Goal: Information Seeking & Learning: Learn about a topic

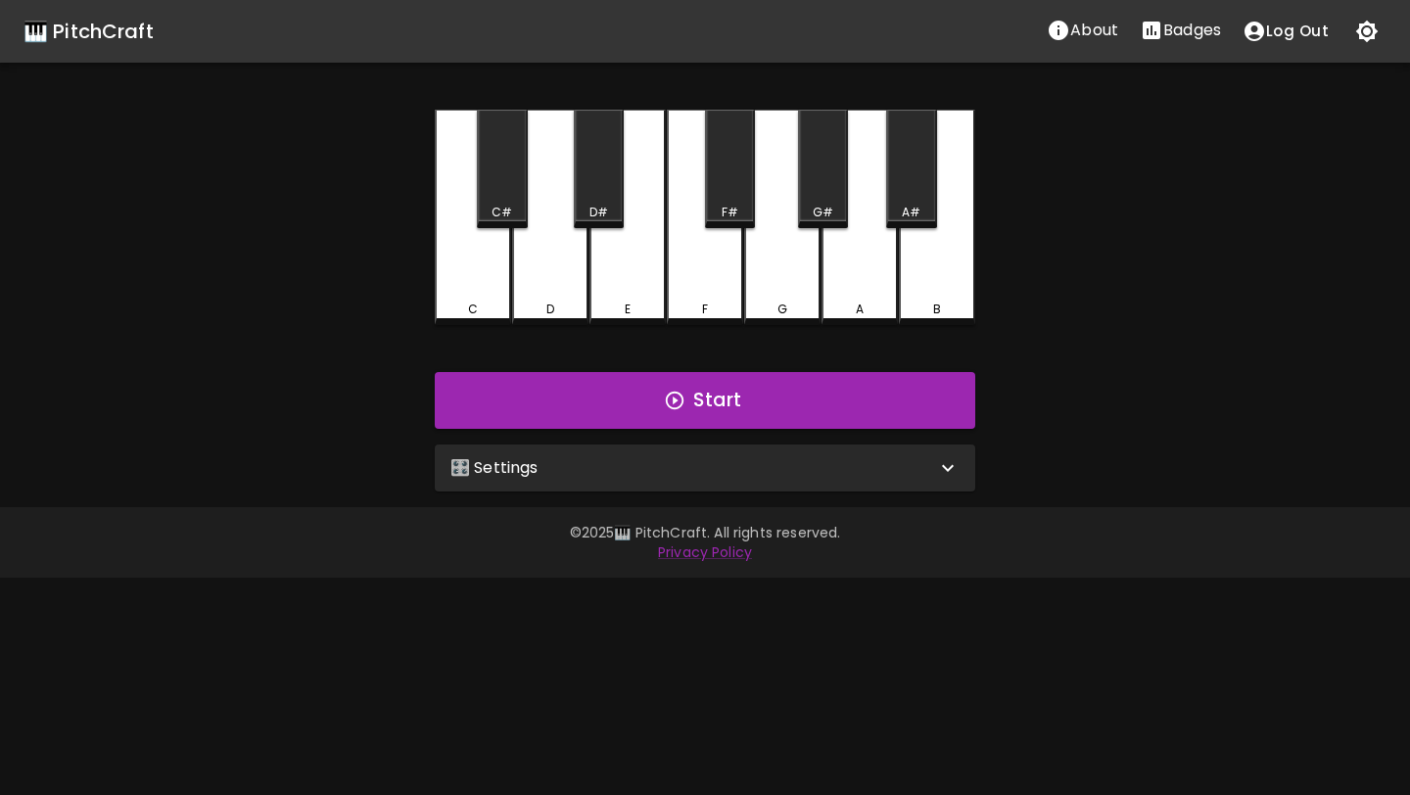
click at [523, 458] on p "🎛️ Settings" at bounding box center [495, 468] width 88 height 24
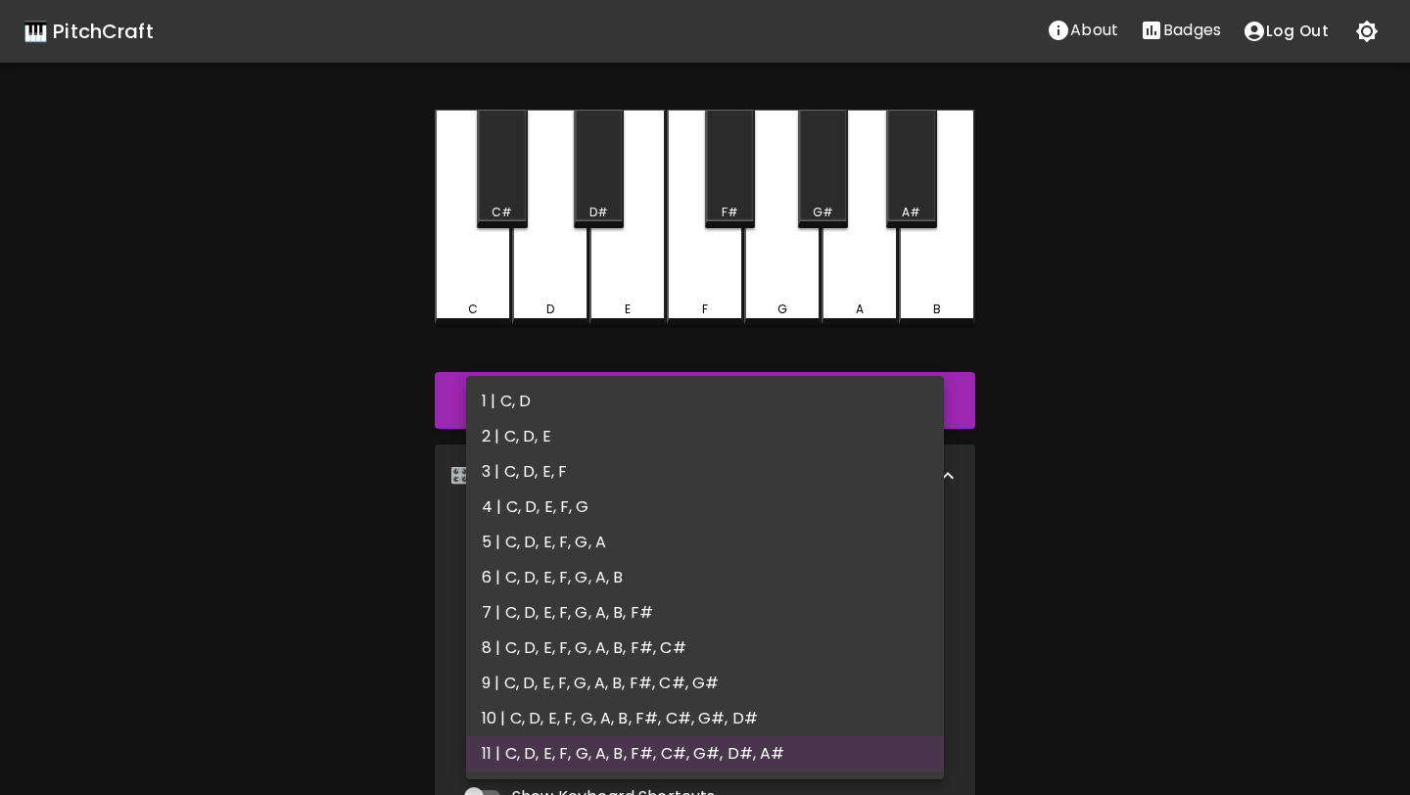
click at [552, 571] on body "🎹 PitchCraft About Badges Log Out C C# D D# E F F# G G# A A# B Start 🎛️ Setting…" at bounding box center [705, 593] width 1410 height 1186
click at [557, 514] on li "4 | C, D, E, F, G" at bounding box center [705, 507] width 478 height 35
type input "7"
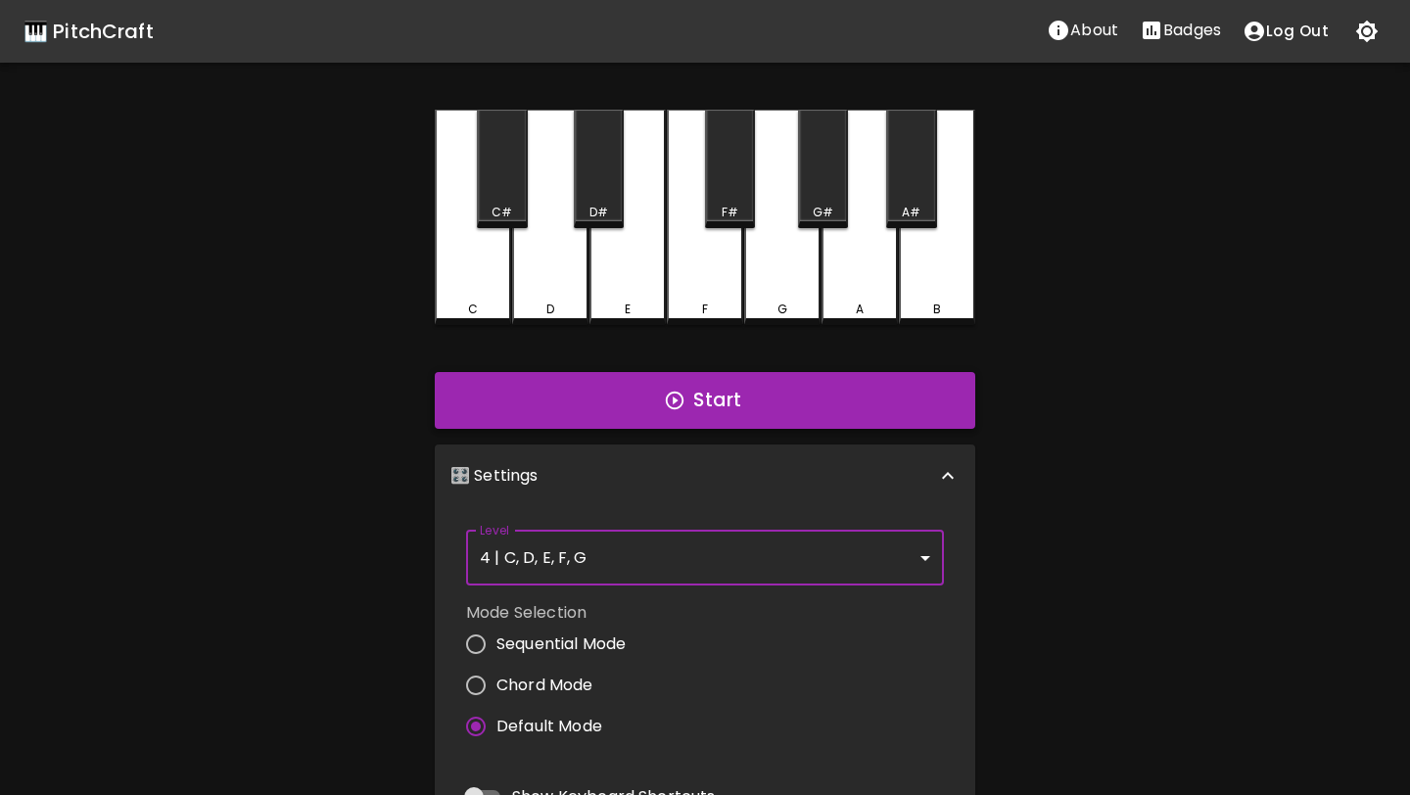
click at [584, 392] on button "Start" at bounding box center [705, 400] width 541 height 57
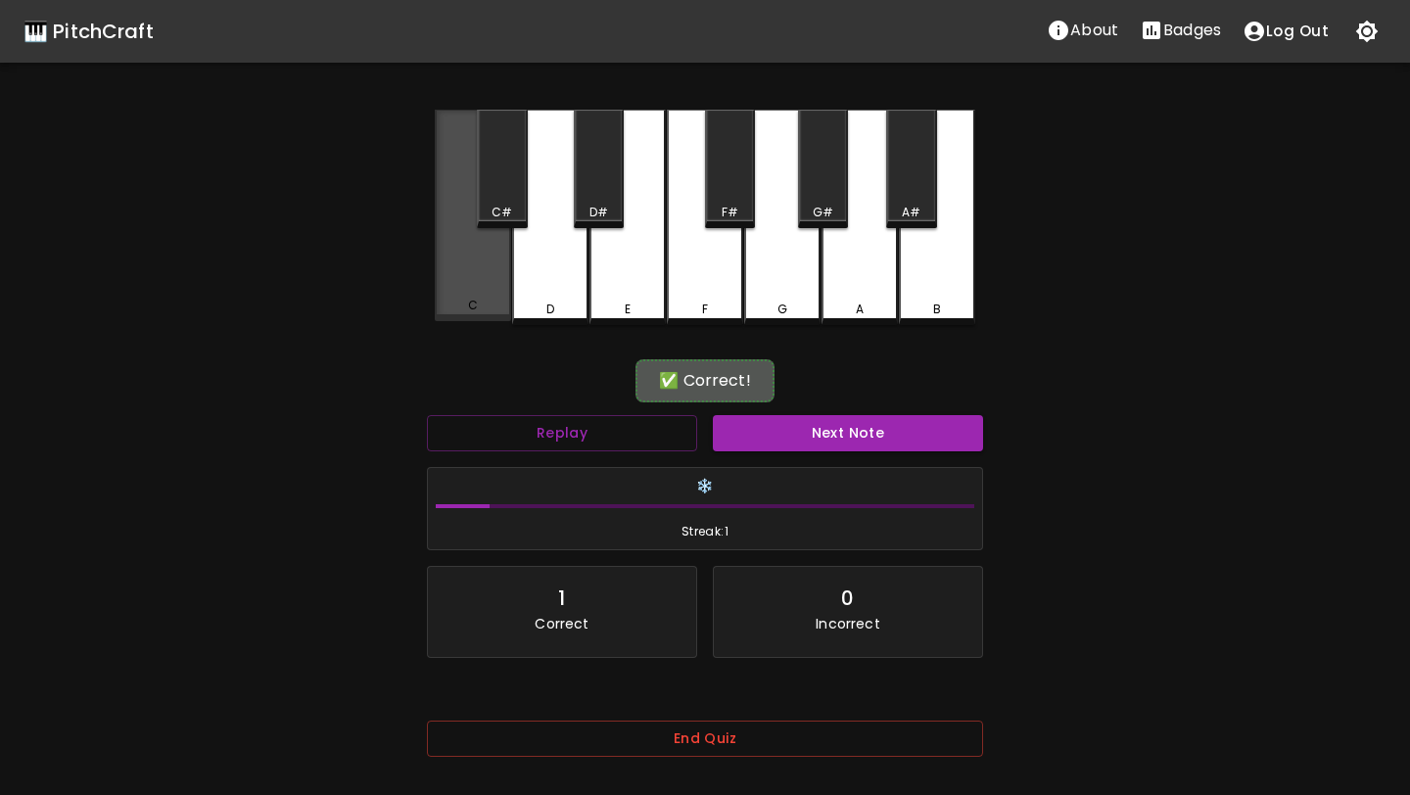
click at [489, 301] on div "C" at bounding box center [473, 306] width 72 height 18
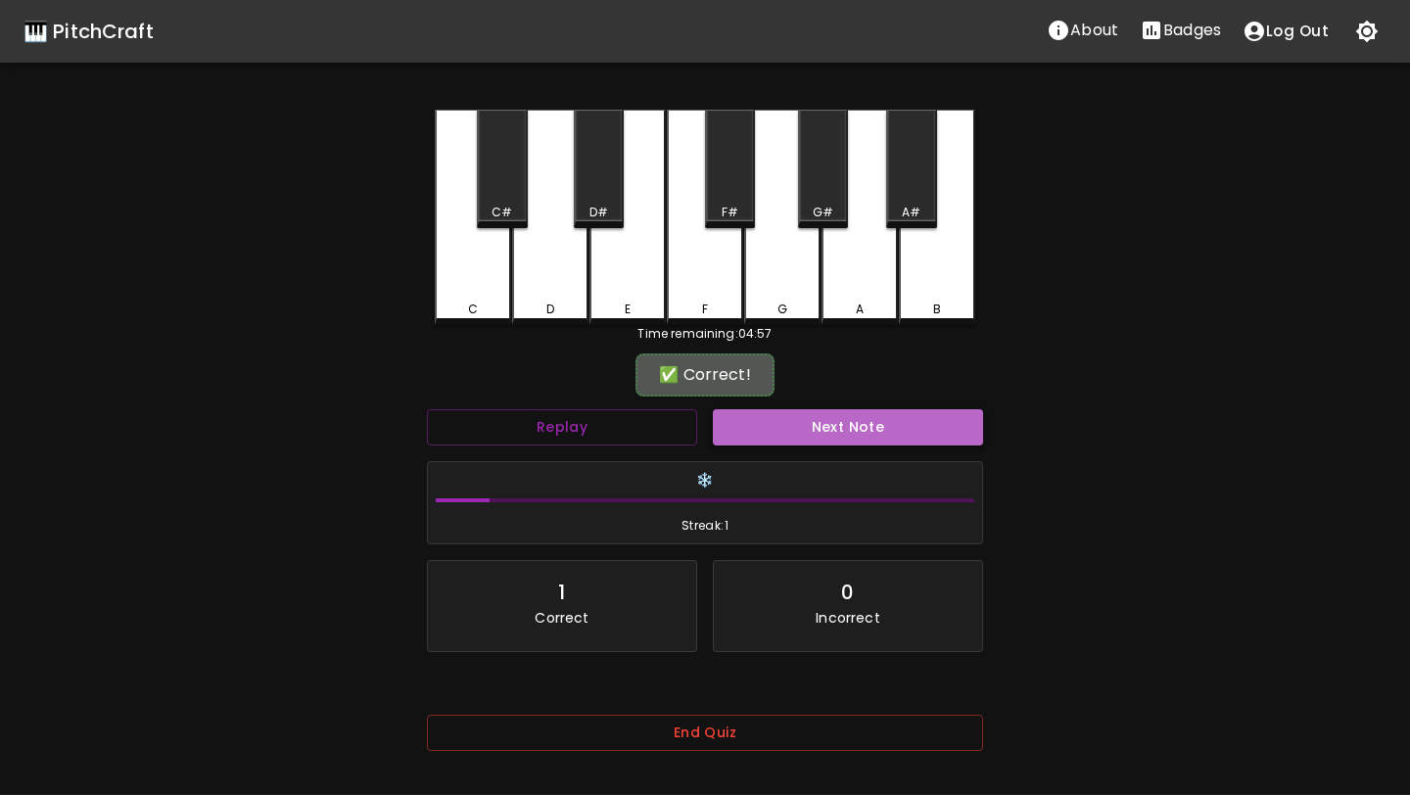
click at [778, 431] on button "Next Note" at bounding box center [848, 427] width 270 height 36
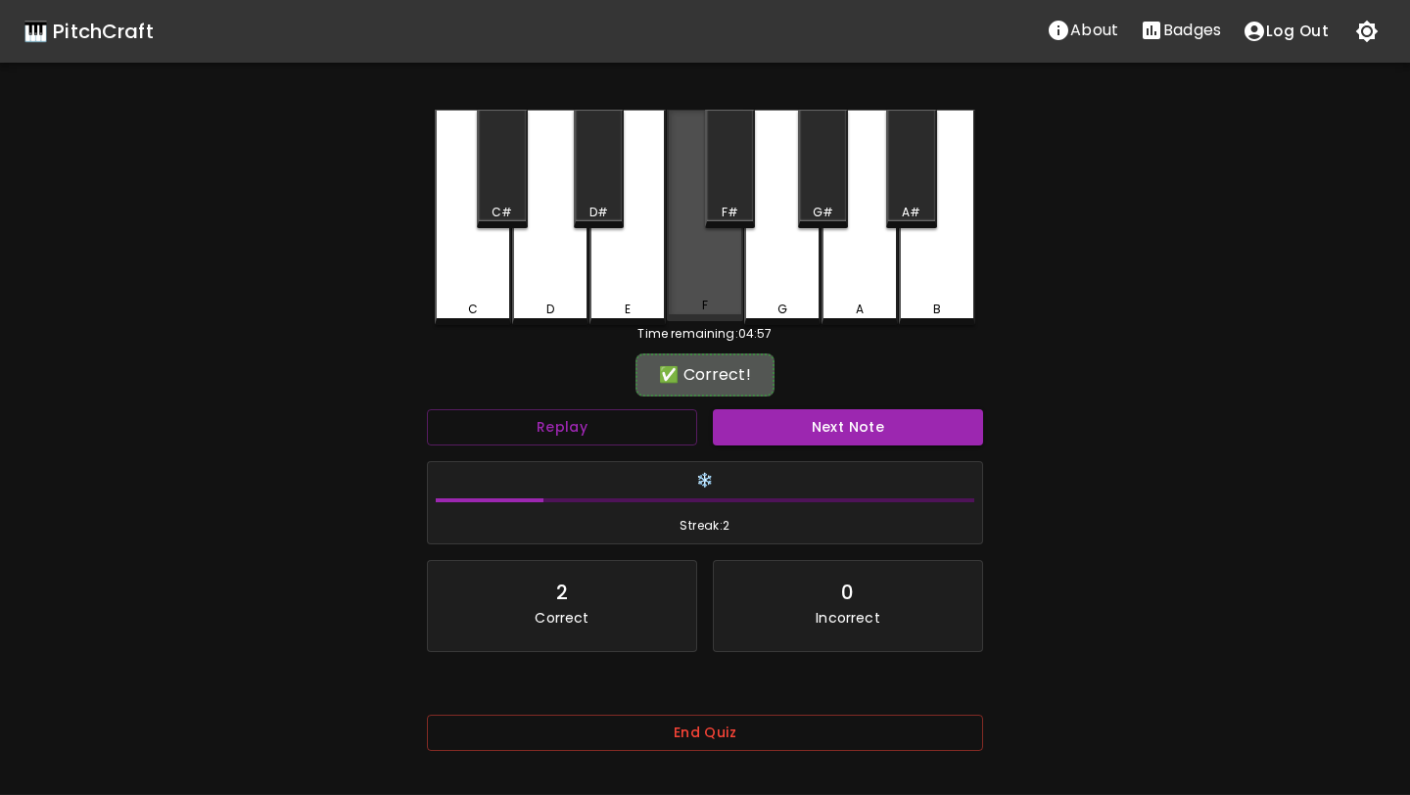
click at [723, 298] on div "F" at bounding box center [705, 216] width 76 height 212
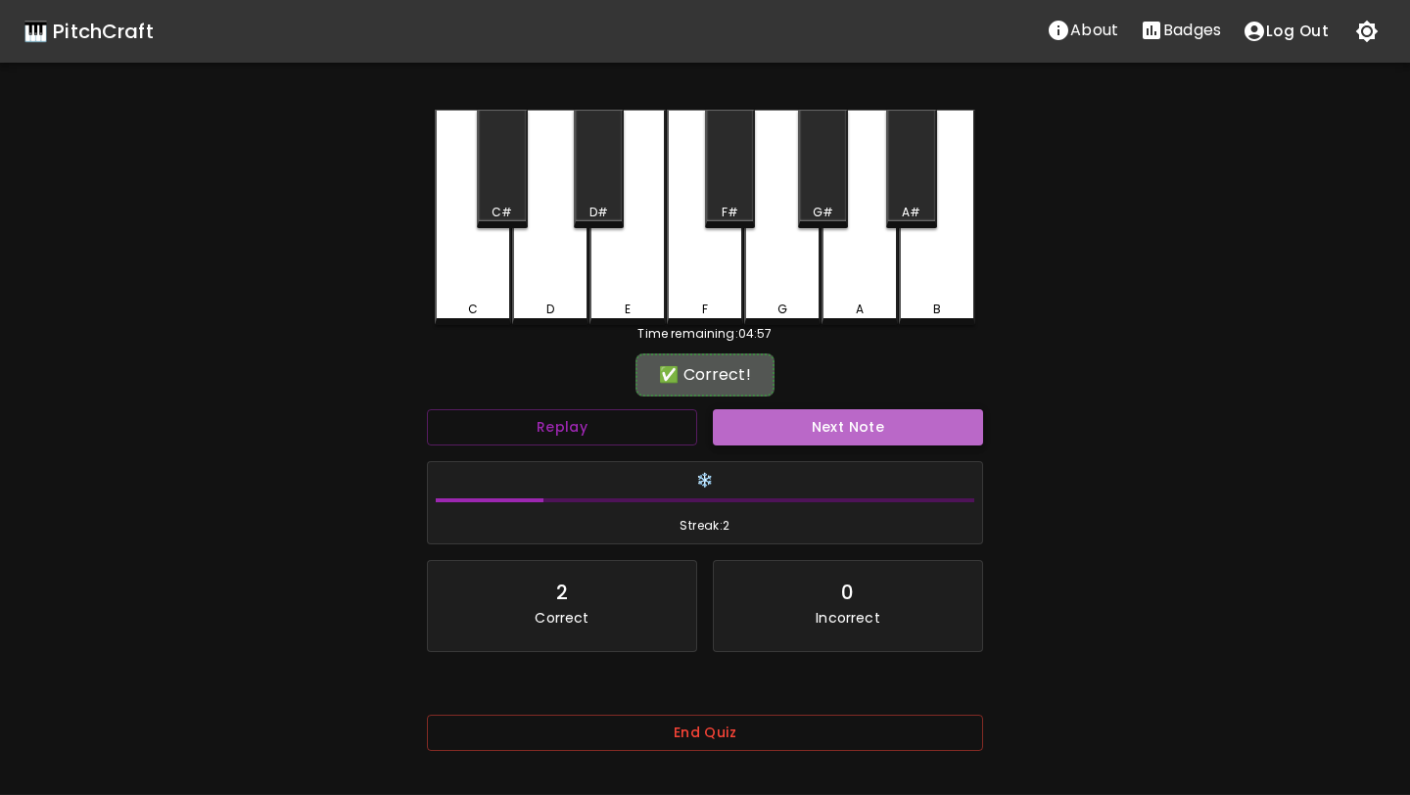
click at [768, 436] on button "Next Note" at bounding box center [848, 427] width 270 height 36
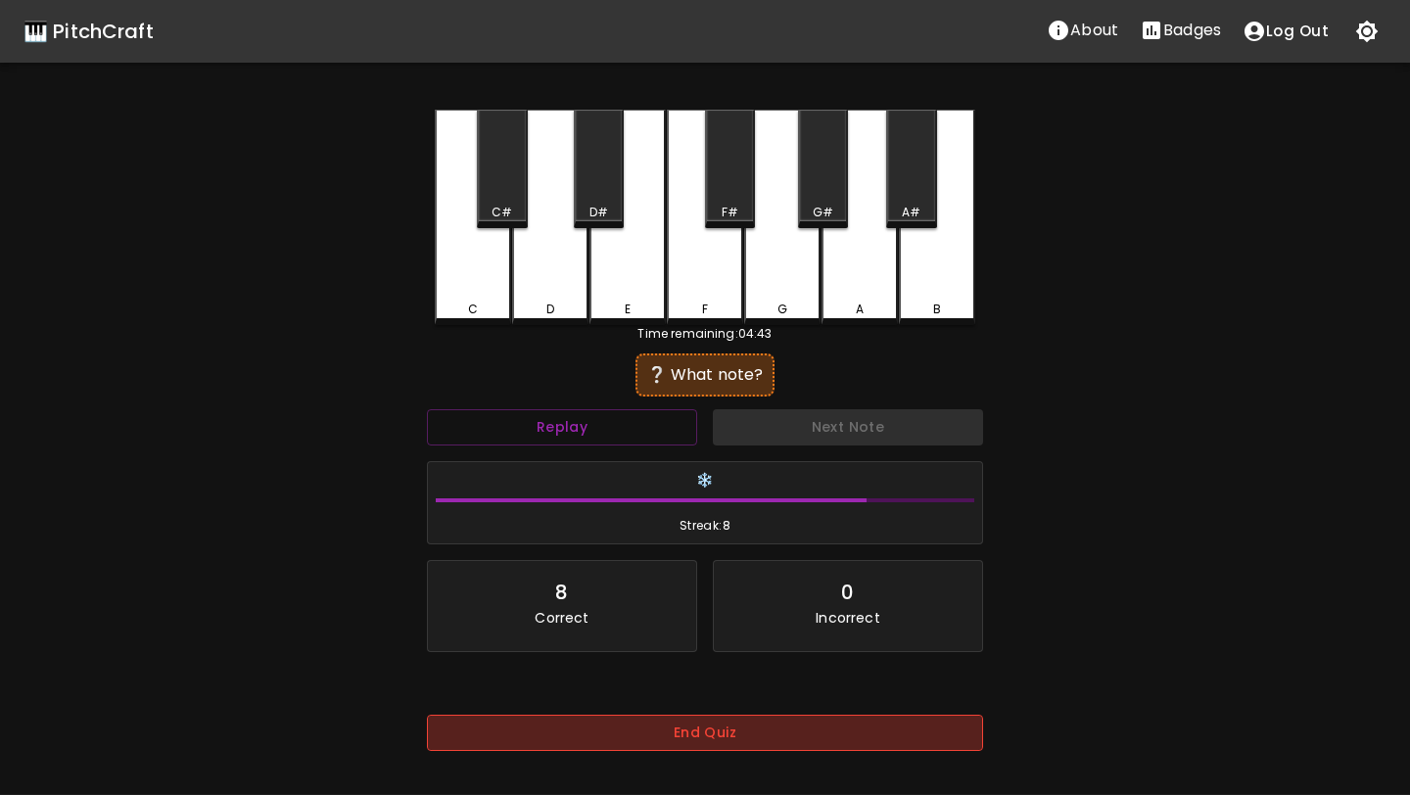
click at [581, 728] on button "End Quiz" at bounding box center [705, 733] width 556 height 36
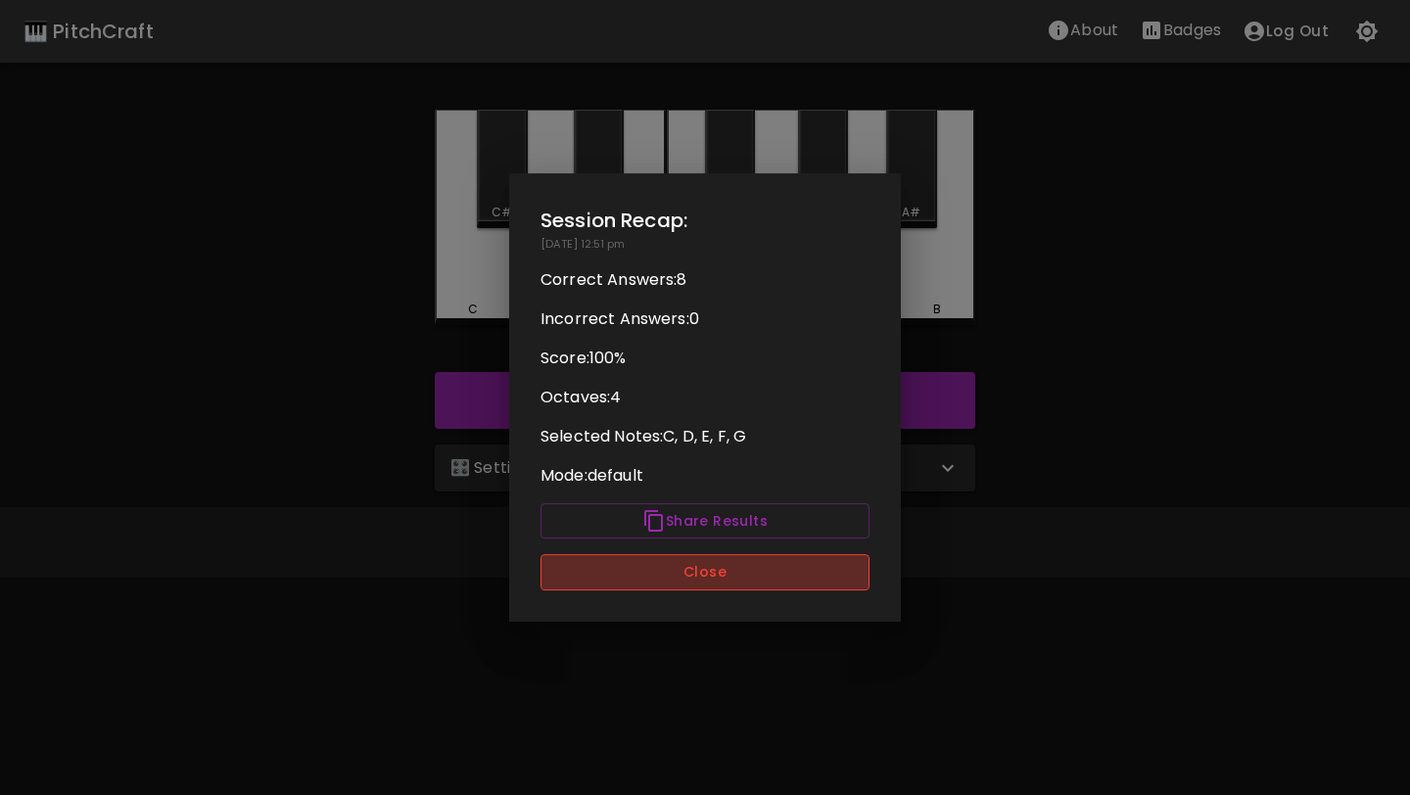
click at [688, 579] on button "Close" at bounding box center [705, 572] width 329 height 36
